Goal: Download file/media

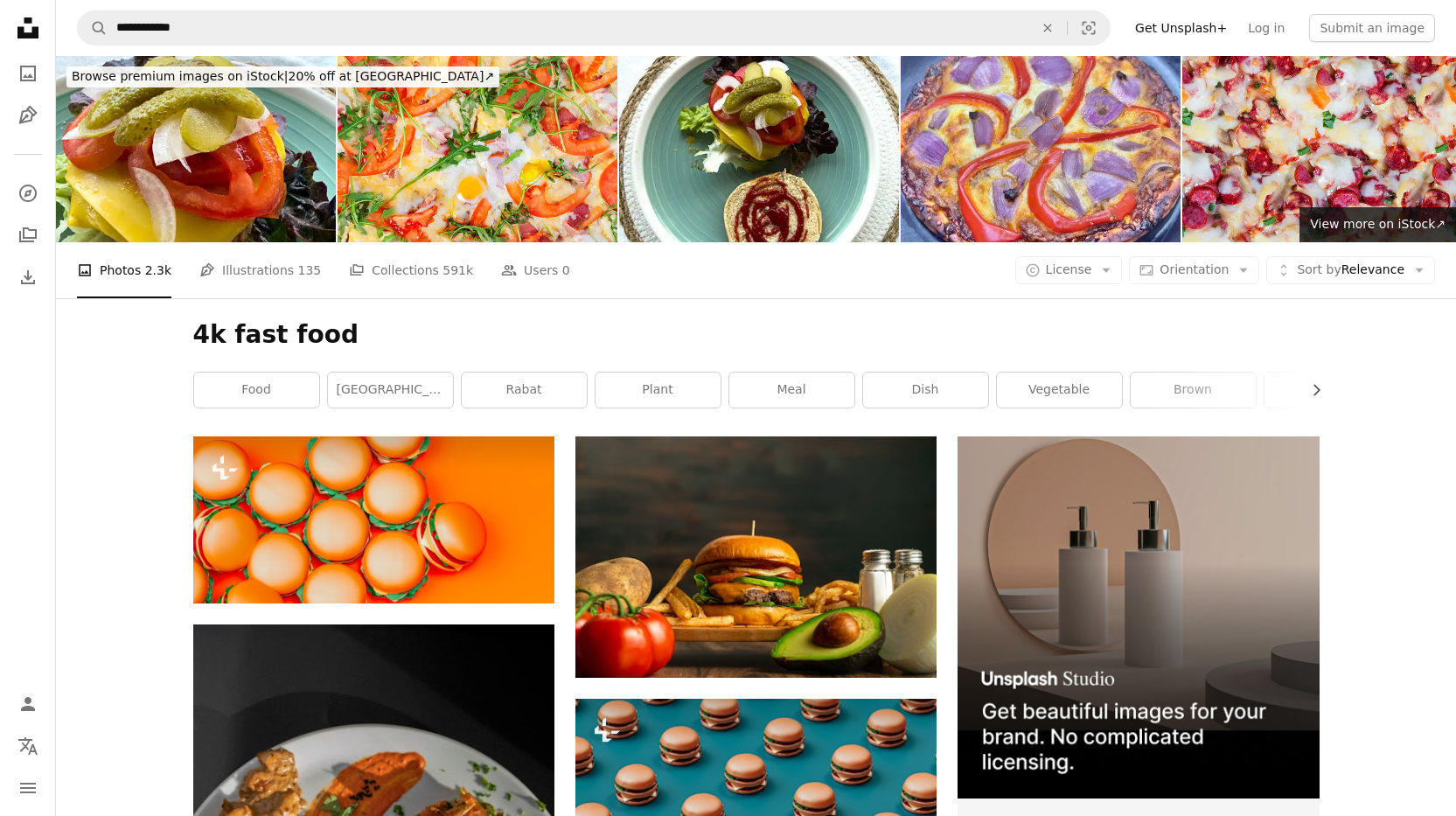
scroll to position [9567, 0]
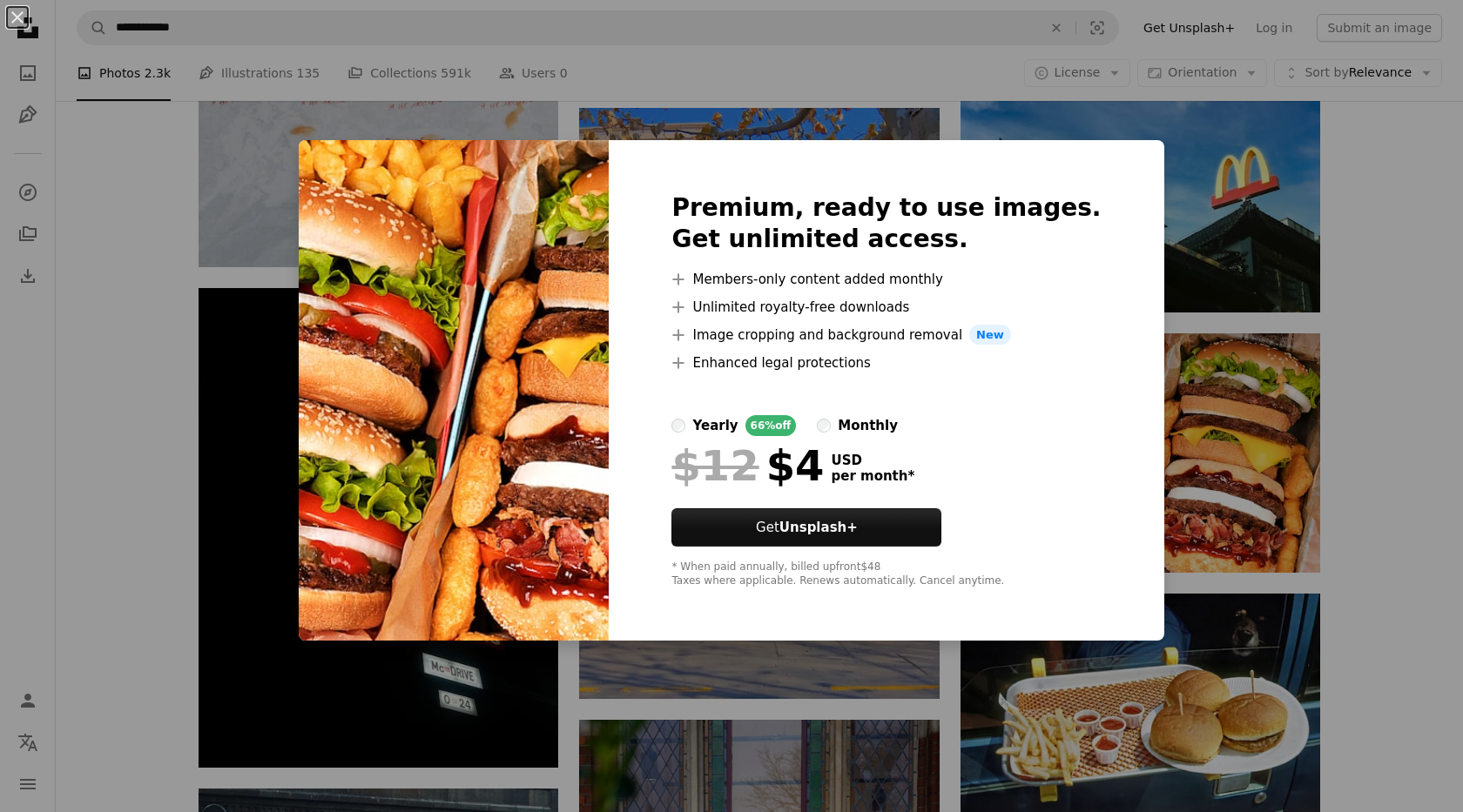
drag, startPoint x: 1353, startPoint y: 476, endPoint x: 1369, endPoint y: 476, distance: 16.0
click at [1354, 476] on div "An X shape Premium, ready to use images. Get unlimited access. A plus sign Memb…" at bounding box center [732, 406] width 1463 height 812
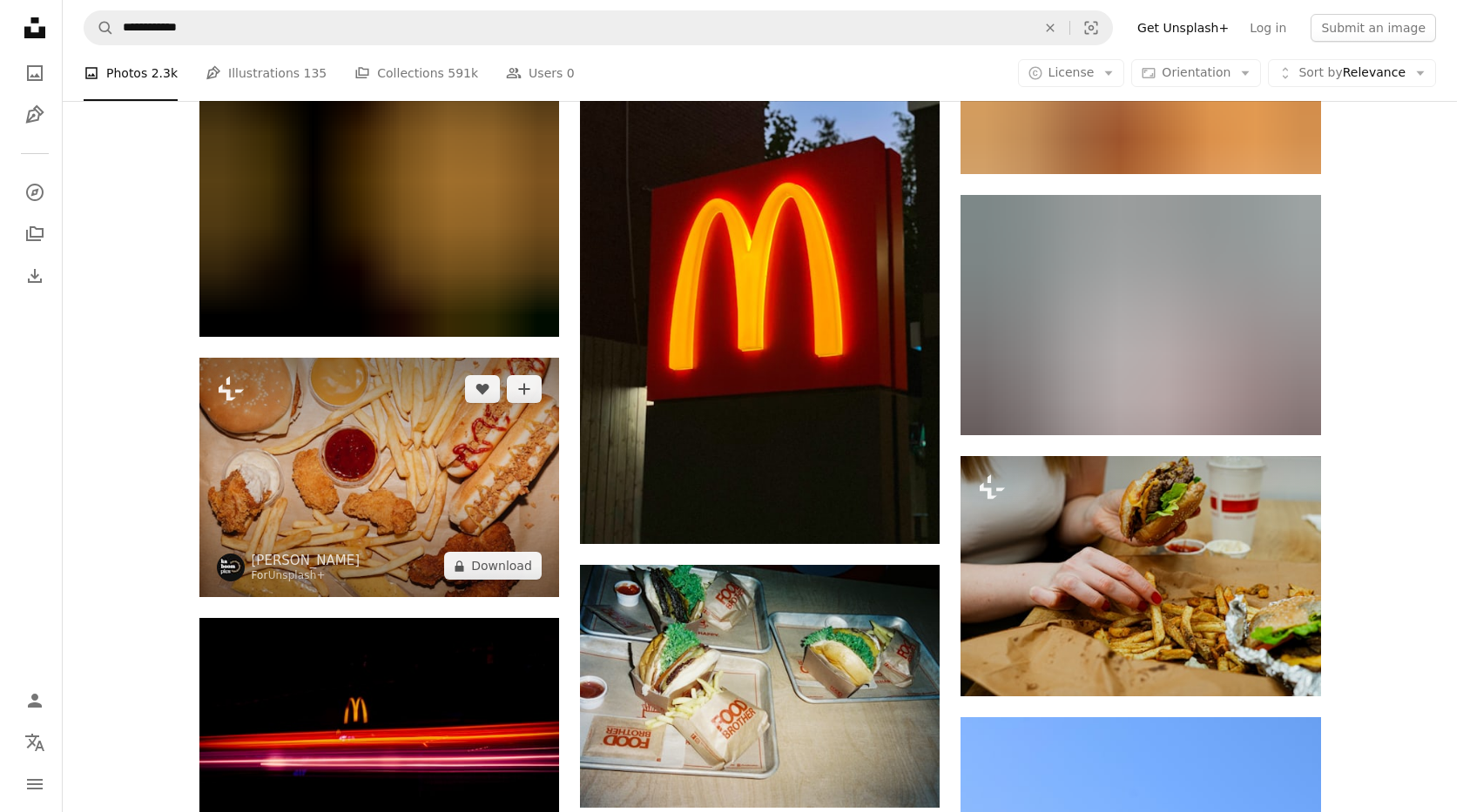
scroll to position [14567, 0]
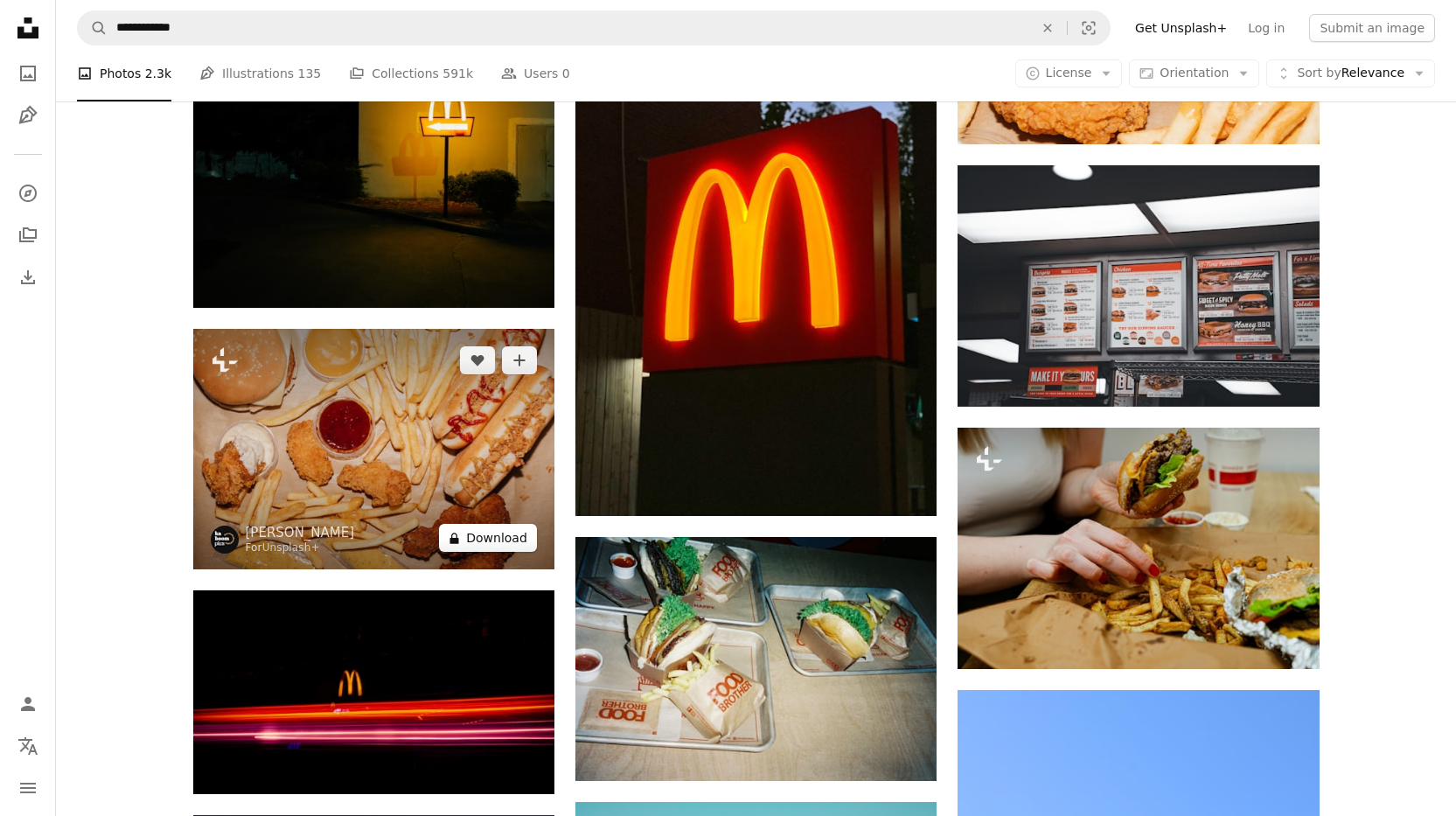
click at [478, 529] on button "A lock Download" at bounding box center [488, 538] width 98 height 28
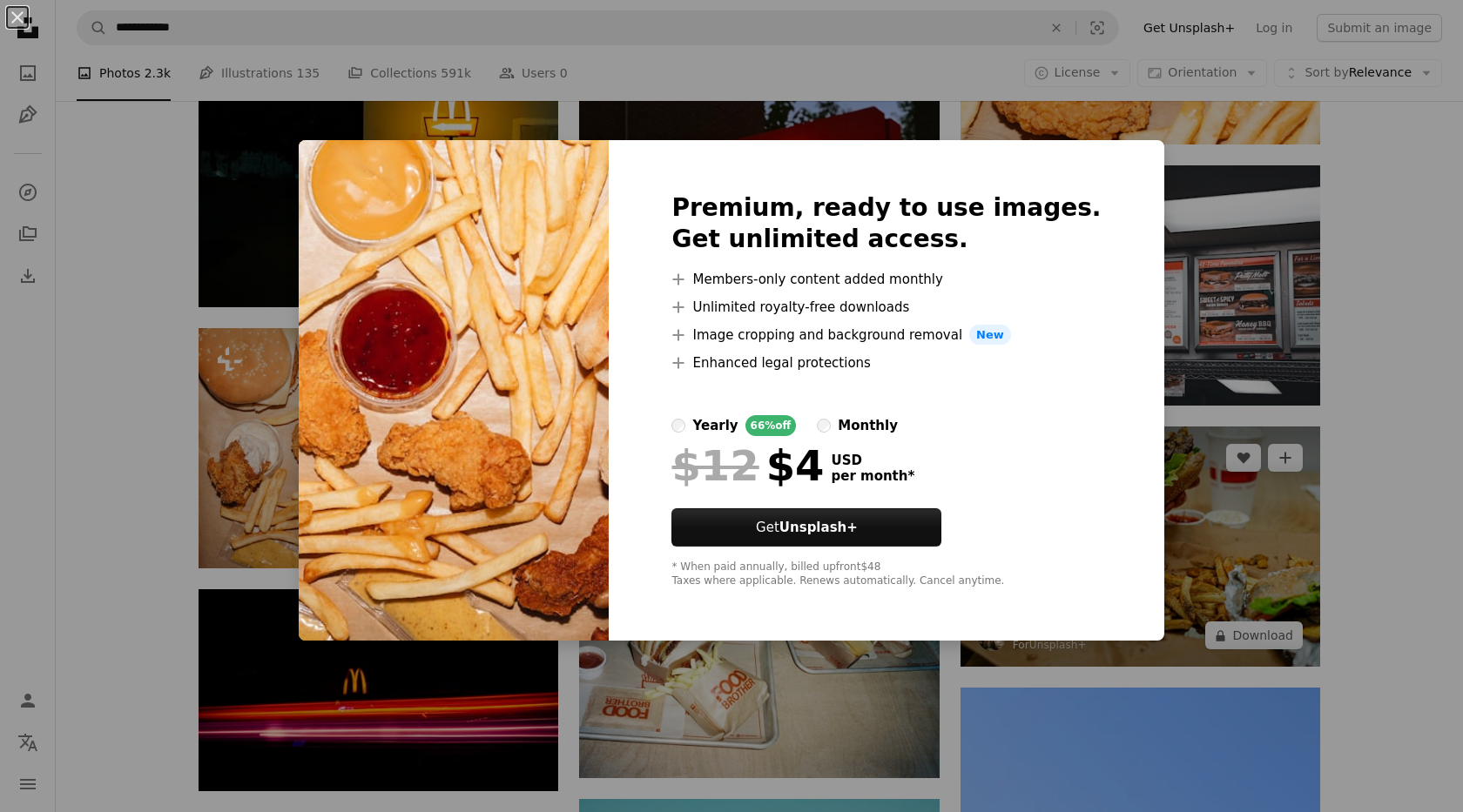
drag, startPoint x: 1396, startPoint y: 379, endPoint x: 1128, endPoint y: 432, distance: 273.2
click at [1397, 379] on div "An X shape Premium, ready to use images. Get unlimited access. A plus sign Memb…" at bounding box center [732, 406] width 1463 height 812
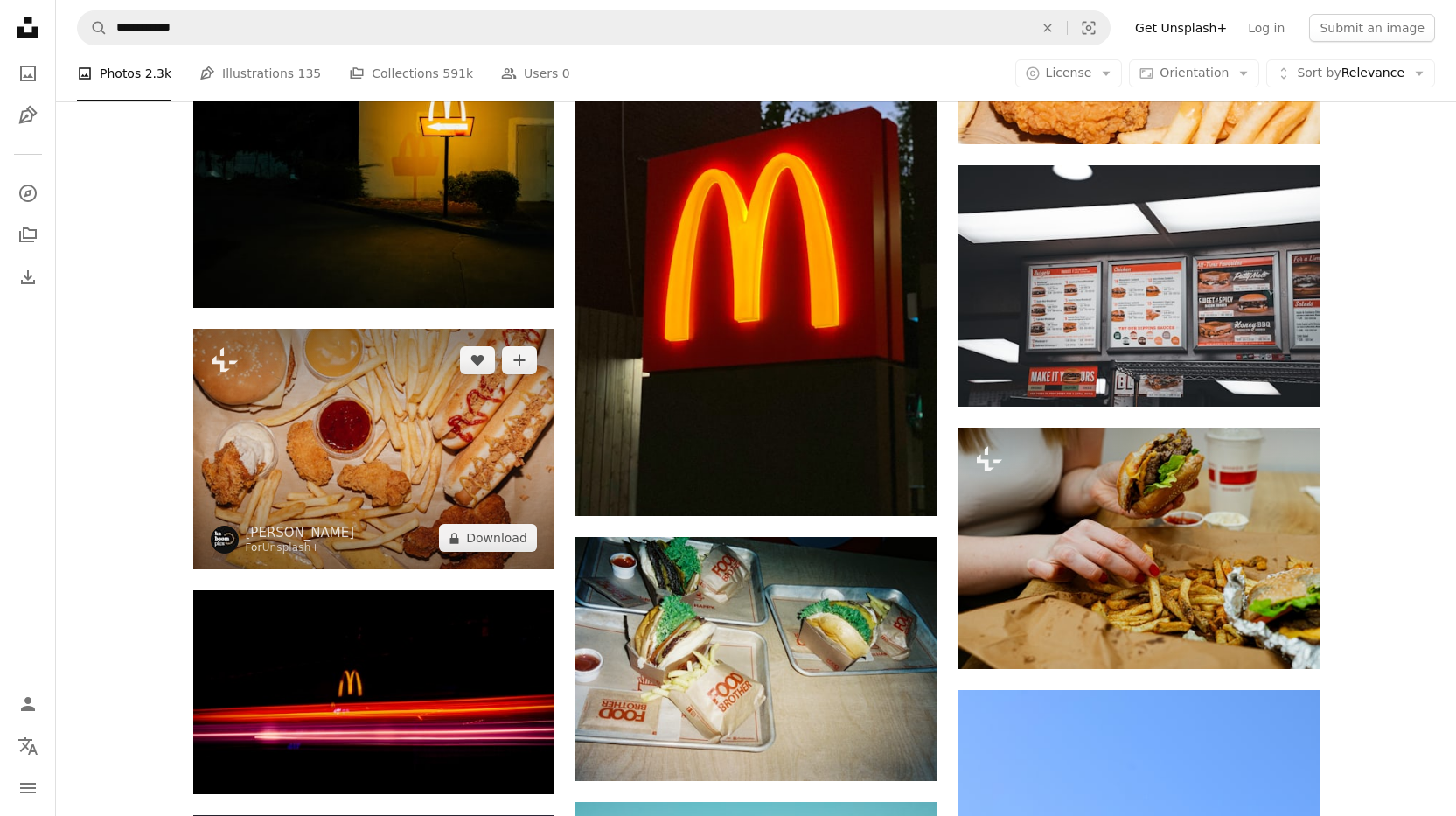
click at [440, 435] on img at bounding box center [373, 449] width 361 height 241
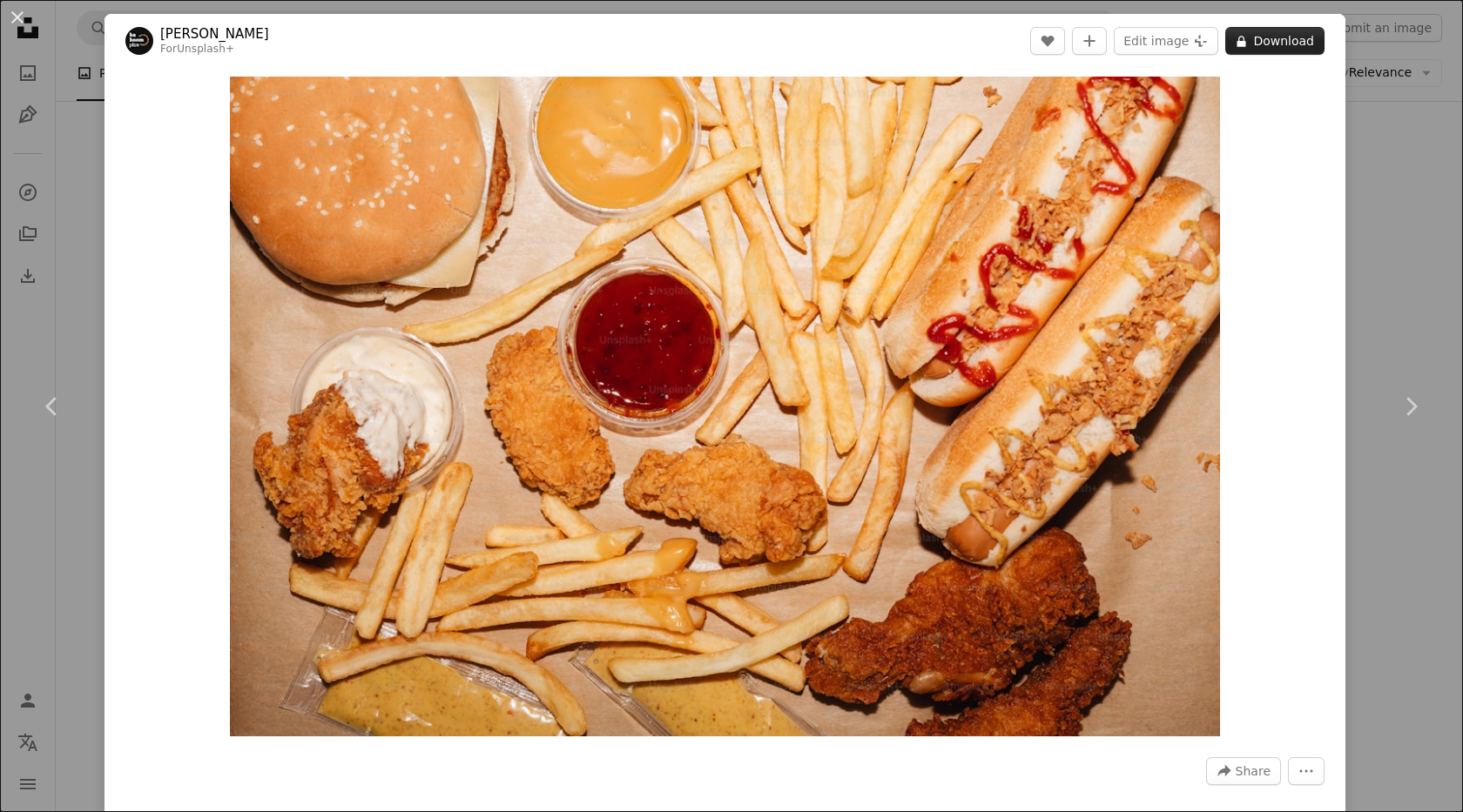
click at [1238, 38] on icon "A lock" at bounding box center [1242, 41] width 13 height 13
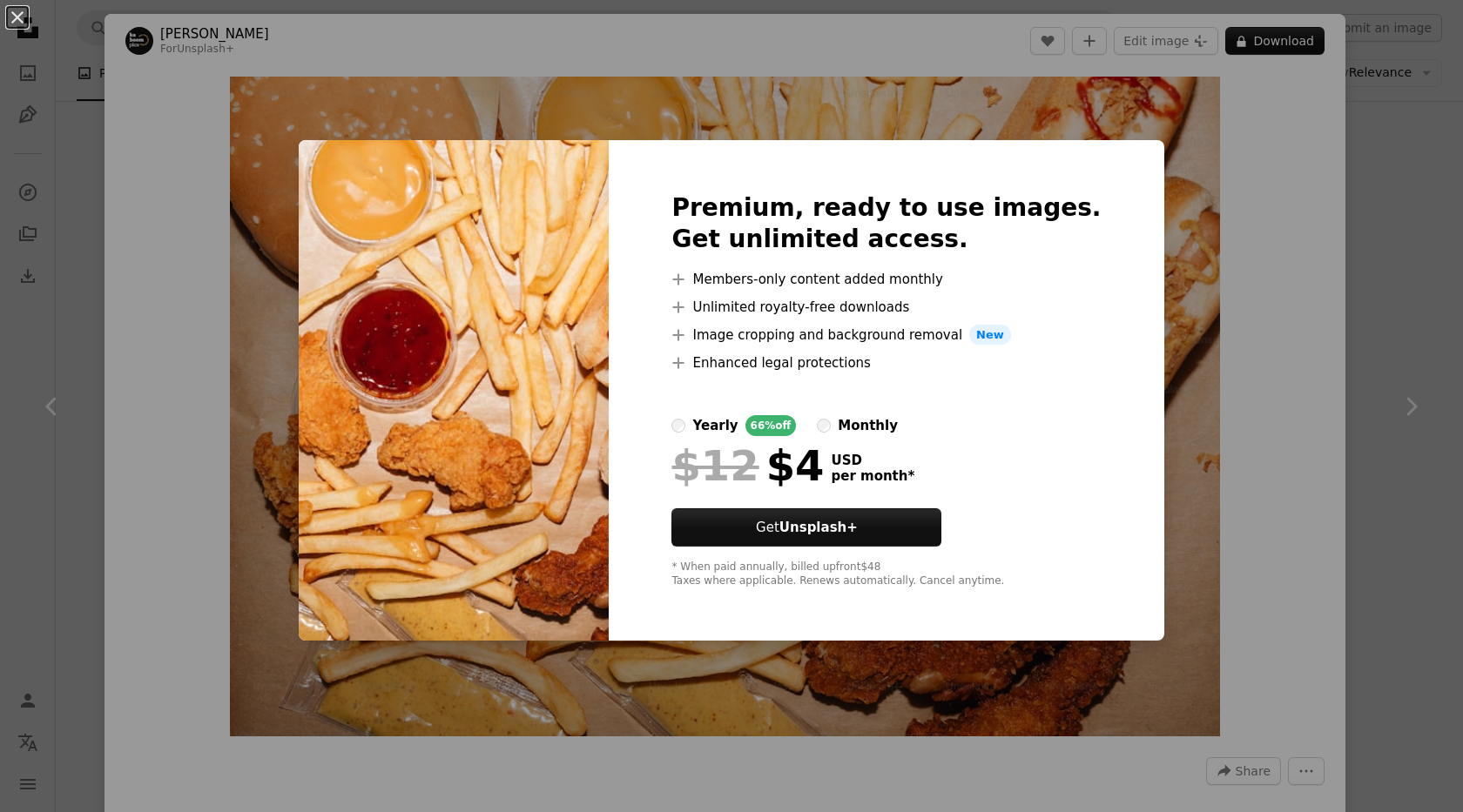
click at [1201, 265] on div "An X shape Premium, ready to use images. Get unlimited access. A plus sign Memb…" at bounding box center [732, 406] width 1463 height 812
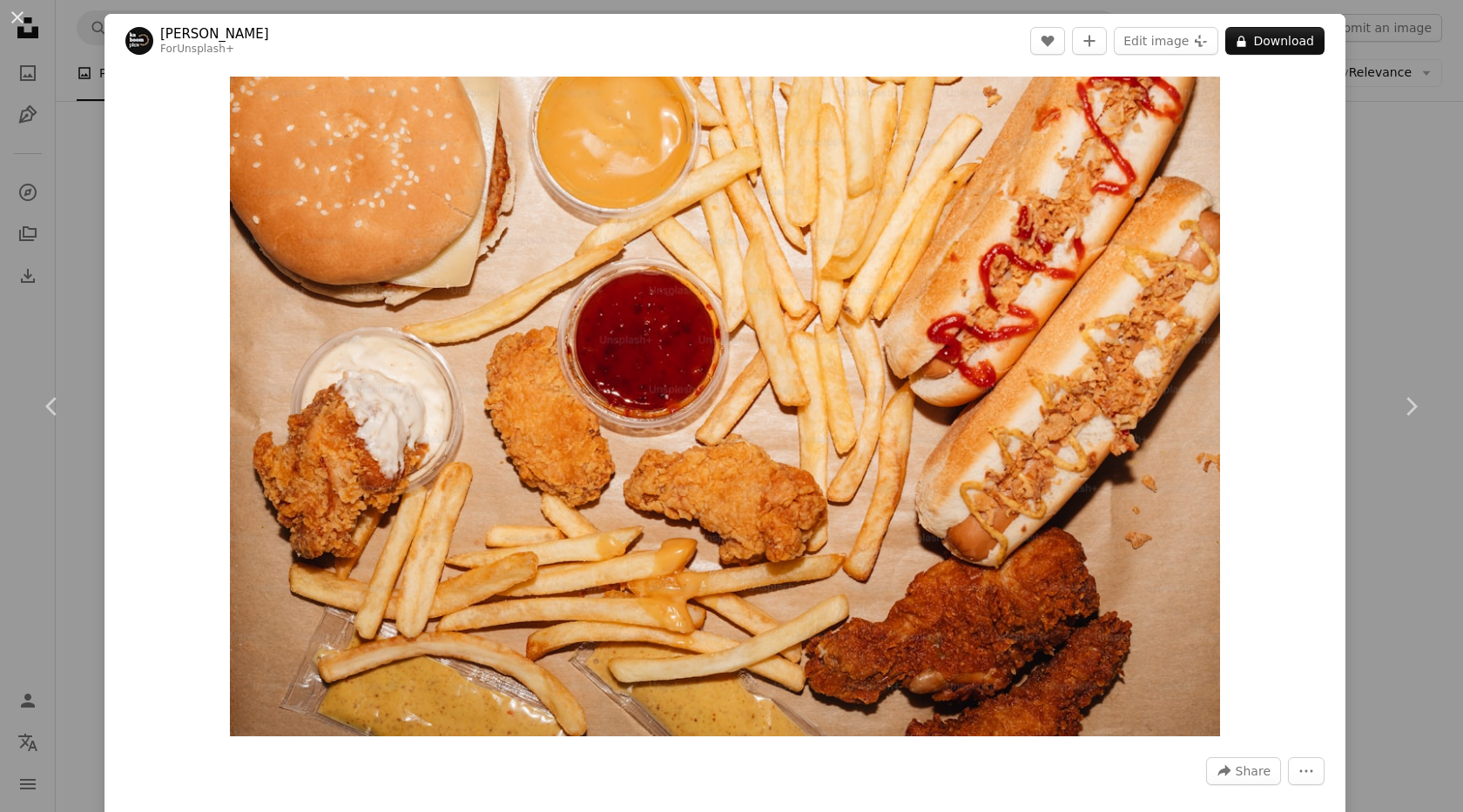
scroll to position [139, 0]
